Goal: Communication & Community: Answer question/provide support

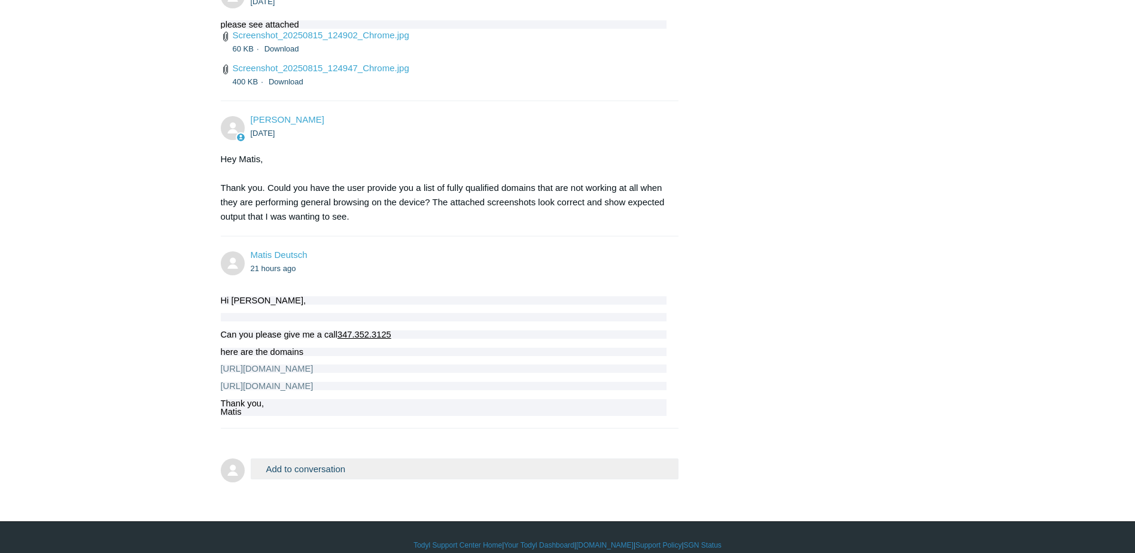
scroll to position [1, 0]
drag, startPoint x: 196, startPoint y: 334, endPoint x: 370, endPoint y: 404, distance: 188.2
click at [561, 400] on li "Matis Deutsch 21 hours ago Hi [PERSON_NAME], Can you please give me a call [PHO…" at bounding box center [450, 332] width 458 height 192
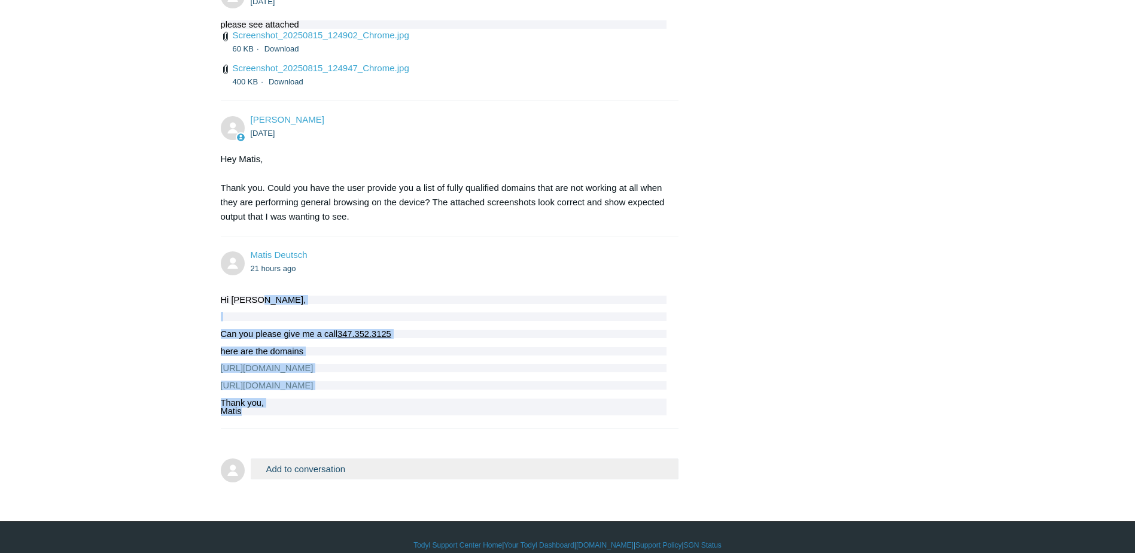
drag, startPoint x: 530, startPoint y: 400, endPoint x: 409, endPoint y: 278, distance: 171.7
drag, startPoint x: 677, startPoint y: 409, endPoint x: 528, endPoint y: 272, distance: 202.3
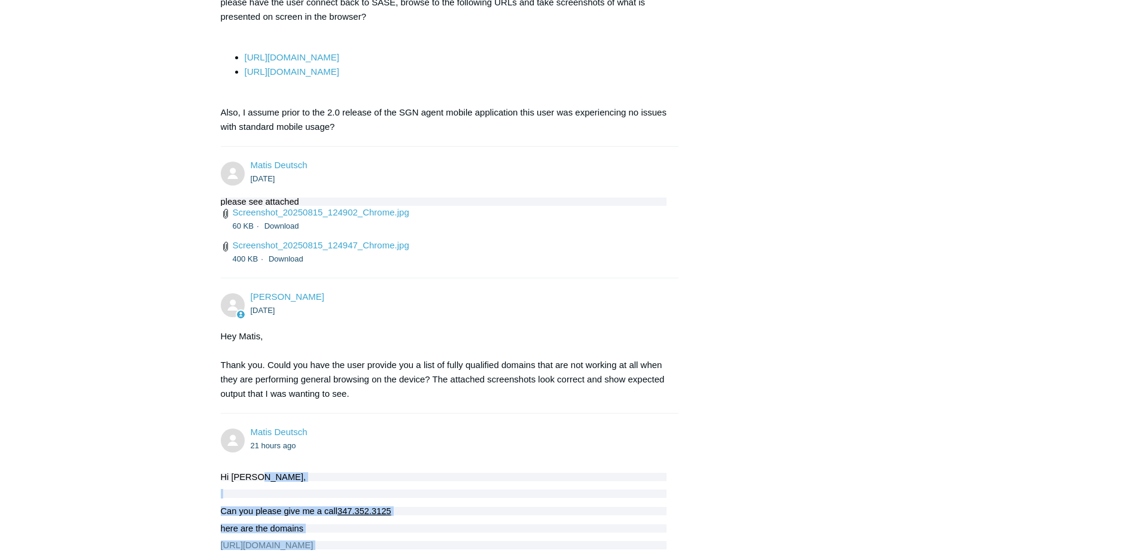
scroll to position [3146, 0]
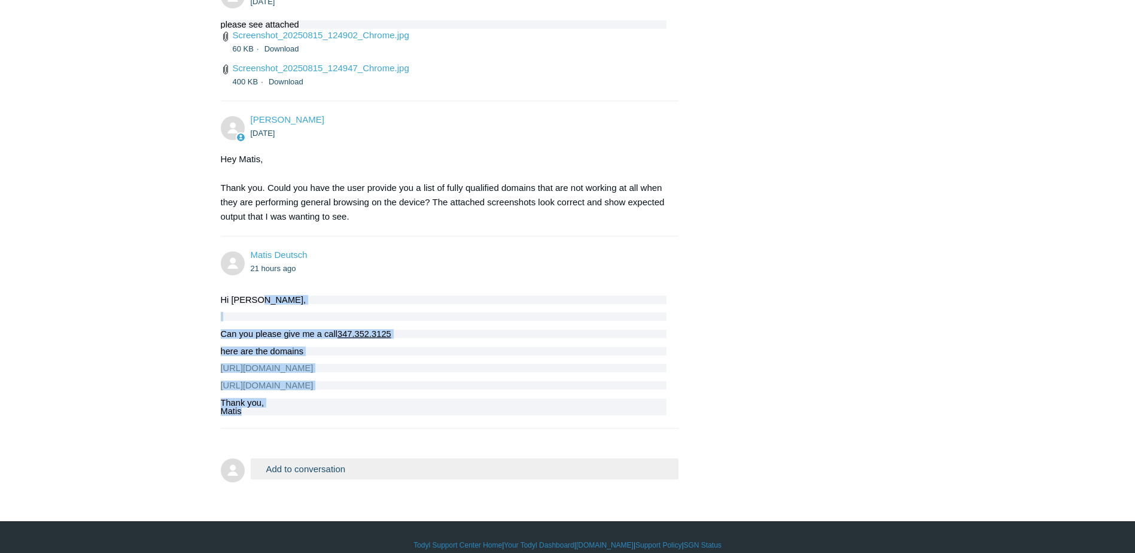
click at [315, 458] on button "Add to conversation" at bounding box center [465, 468] width 428 height 21
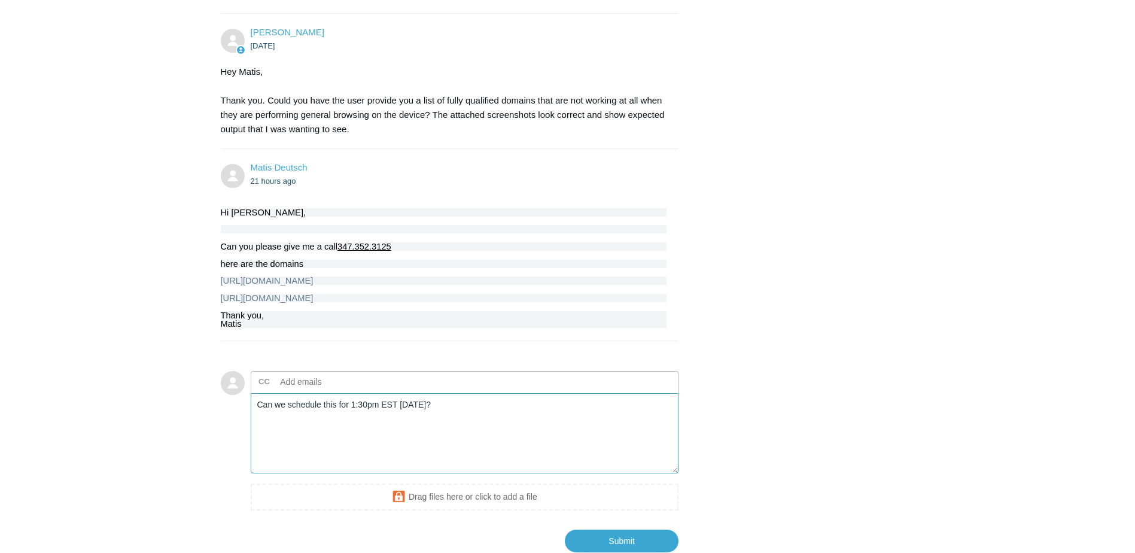
scroll to position [3300, 0]
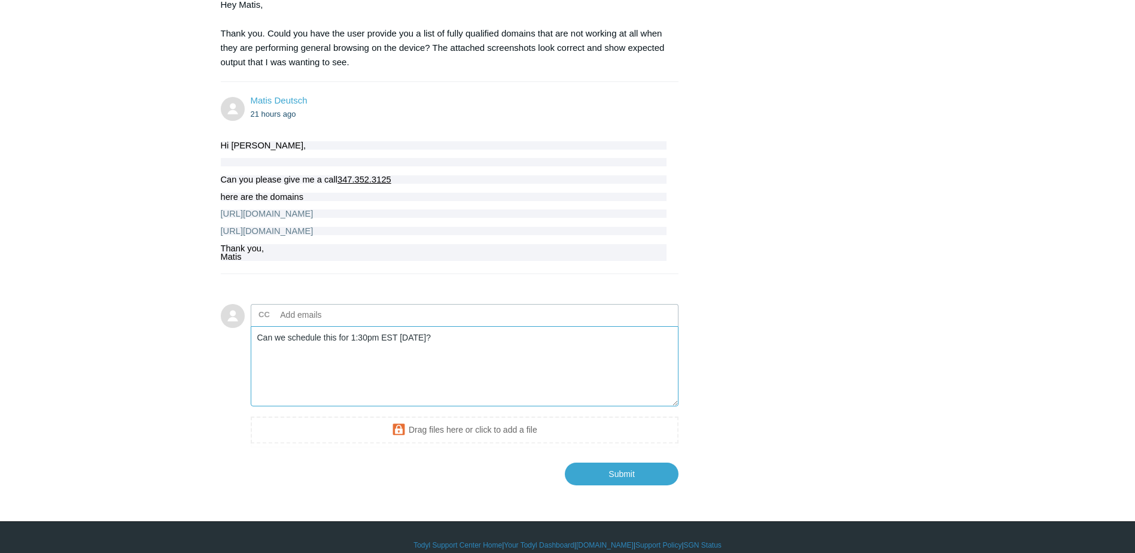
drag, startPoint x: 336, startPoint y: 321, endPoint x: 323, endPoint y: 325, distance: 13.6
click at [323, 326] on textarea "Can we schedule this for 1:30pm EST [DATE]?" at bounding box center [465, 366] width 428 height 81
type textarea "Can we schedule a call for 1:30pm EST [DATE]?"
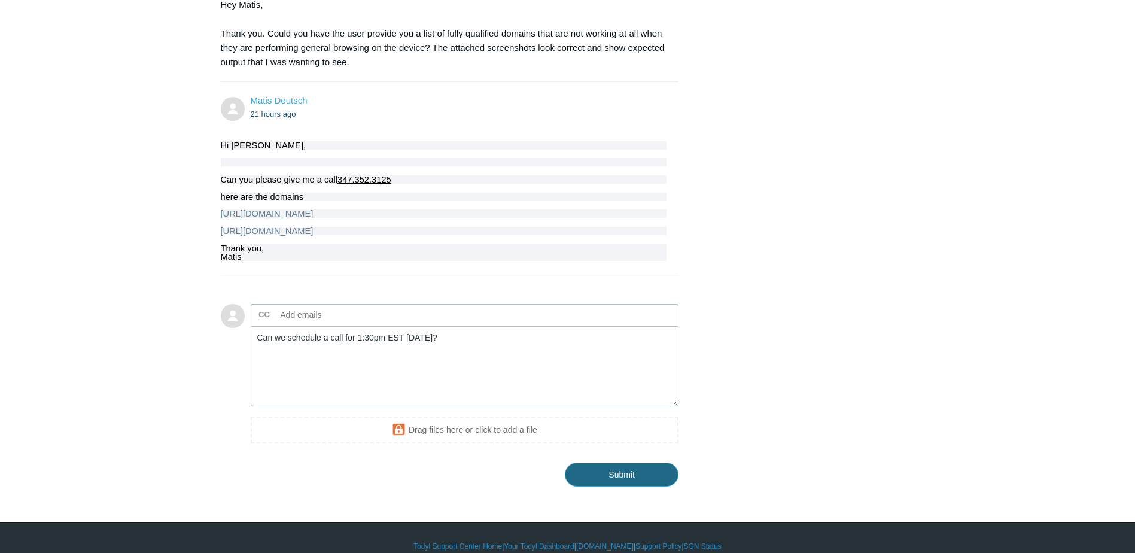
click at [608, 462] on input "Submit" at bounding box center [622, 474] width 114 height 24
